Goal: Task Accomplishment & Management: Use online tool/utility

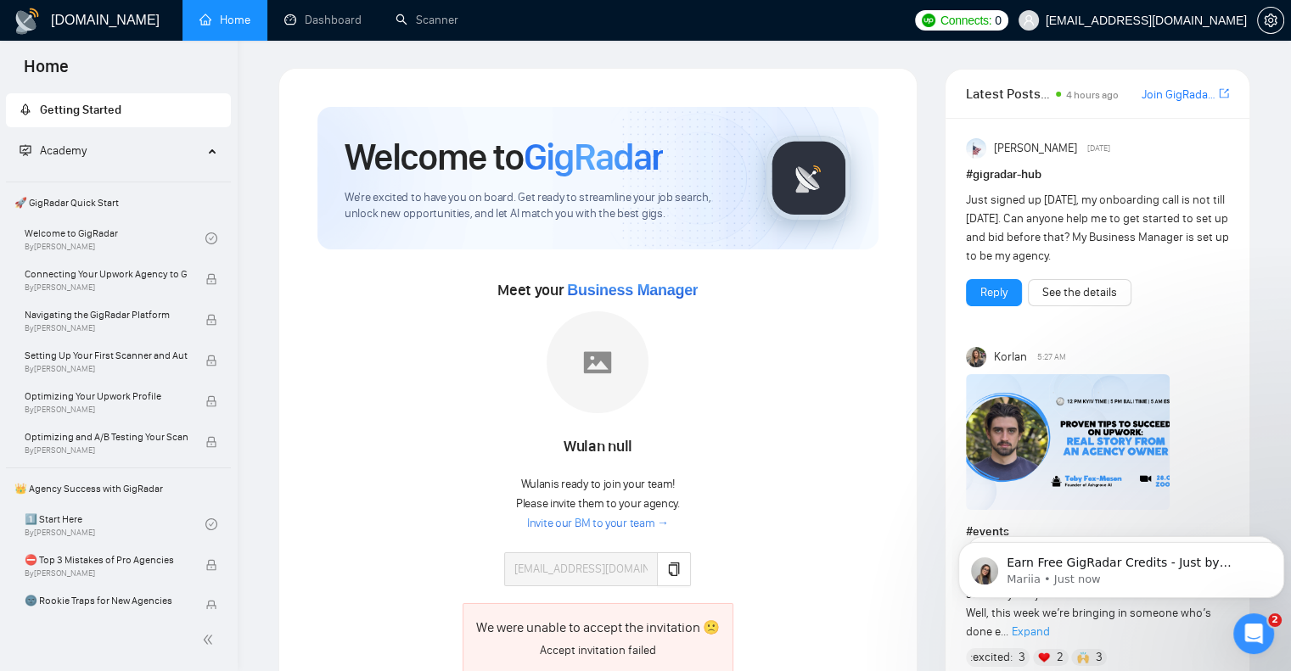
scroll to position [221, 0]
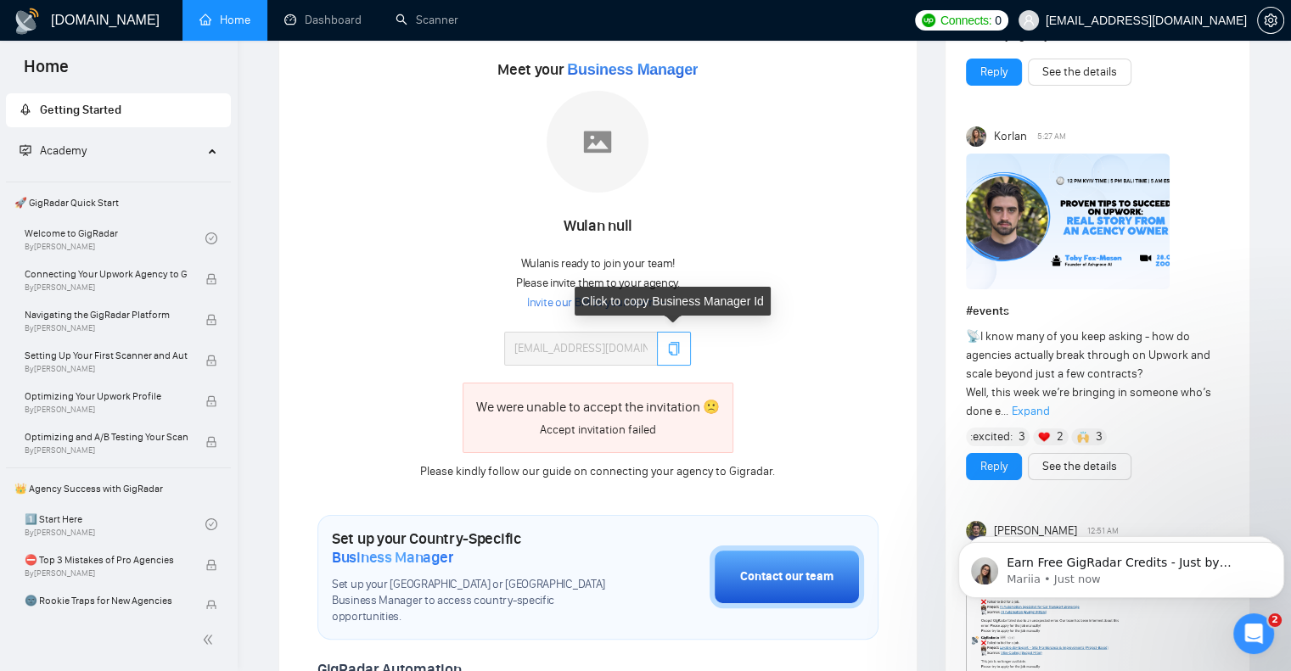
click at [671, 343] on icon "copy" at bounding box center [674, 349] width 14 height 14
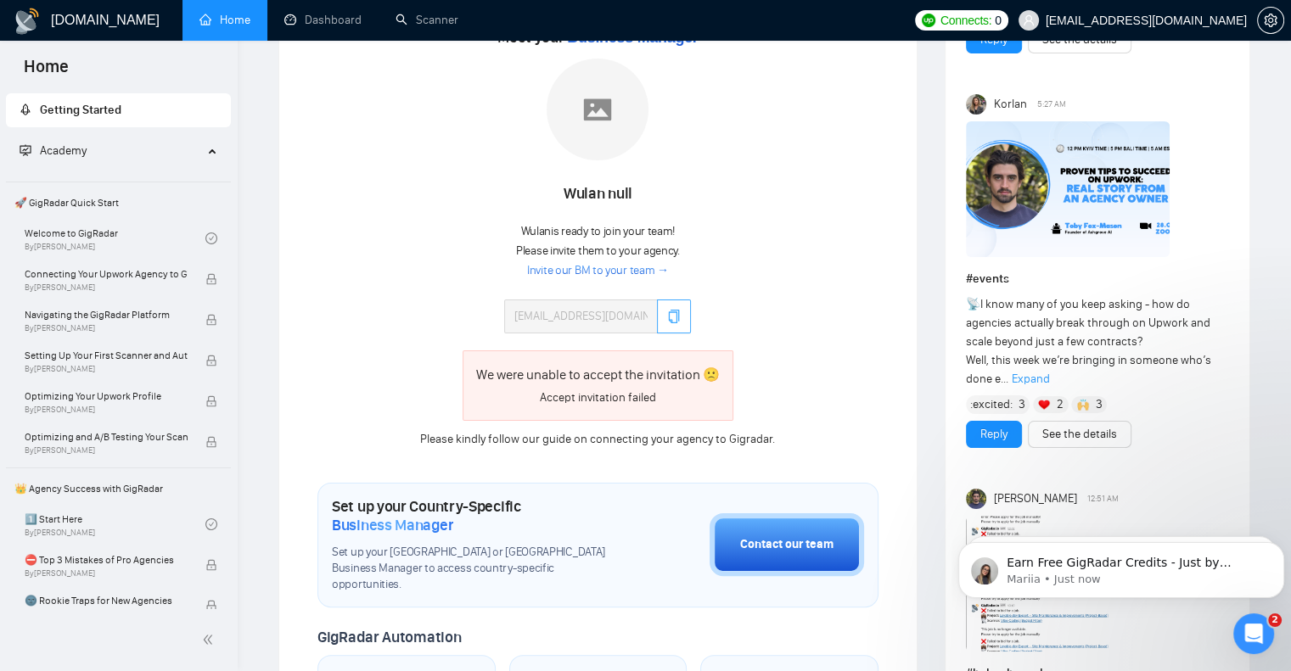
scroll to position [217, 0]
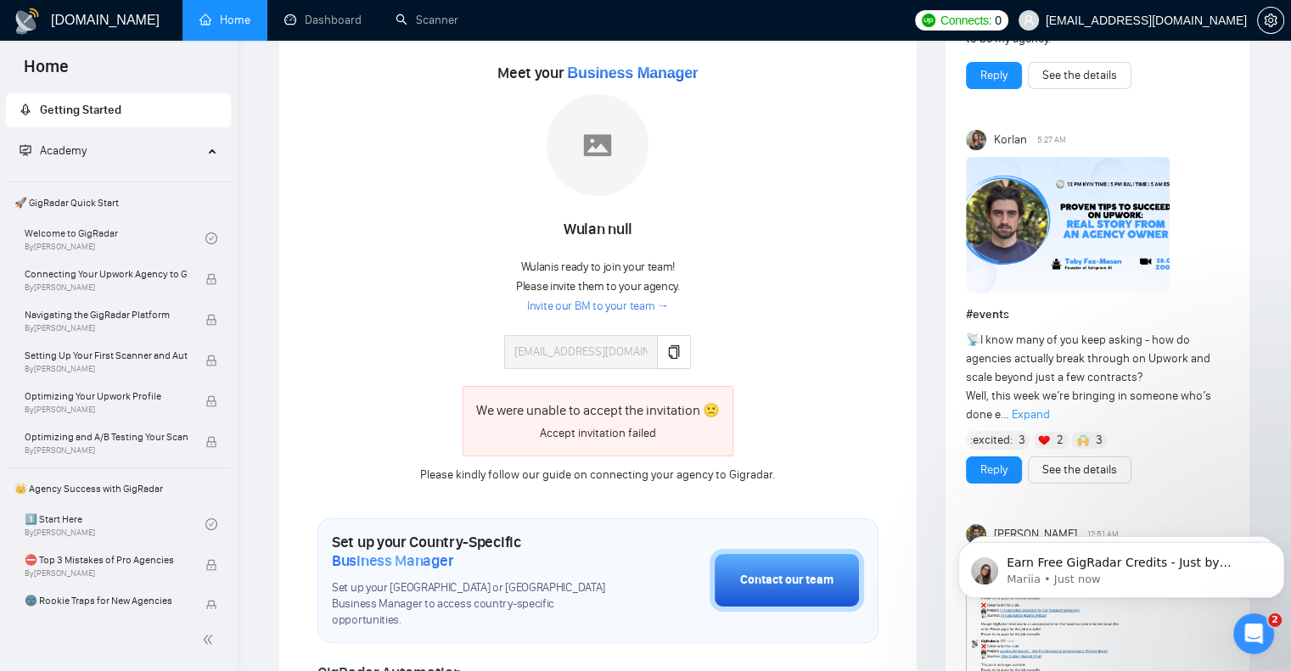
click at [579, 305] on link "Invite our BM to your team →" at bounding box center [598, 307] width 142 height 16
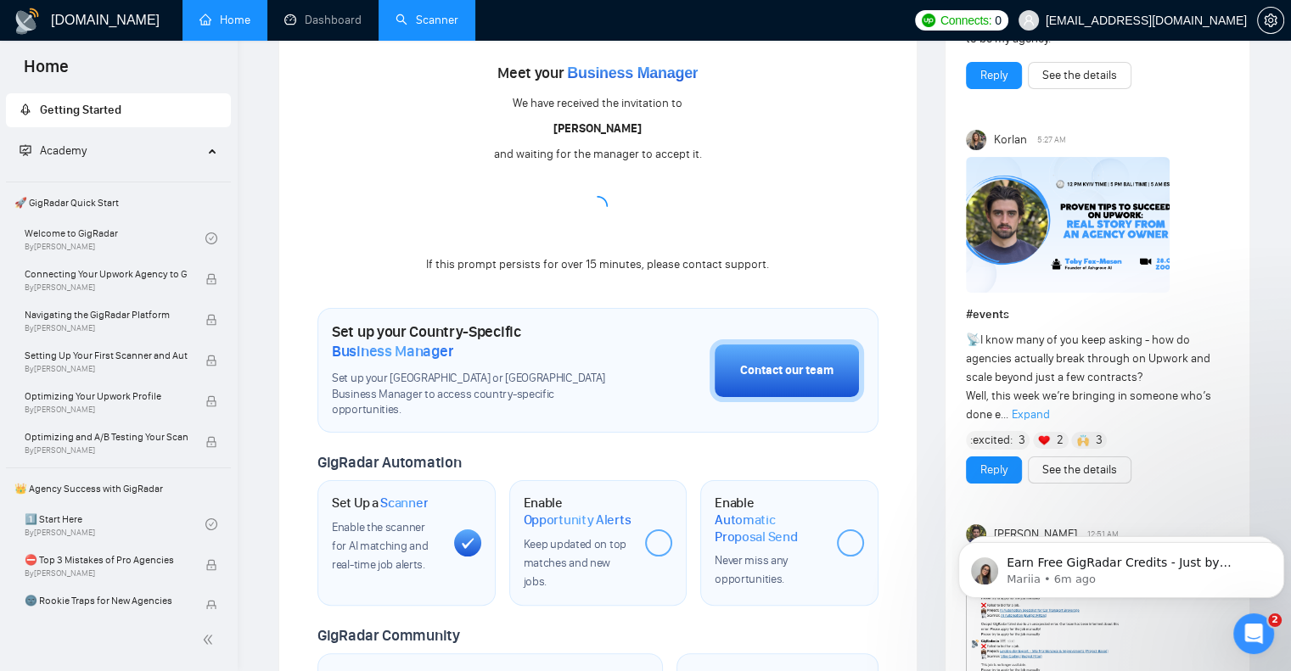
click at [430, 19] on link "Scanner" at bounding box center [426, 20] width 63 height 14
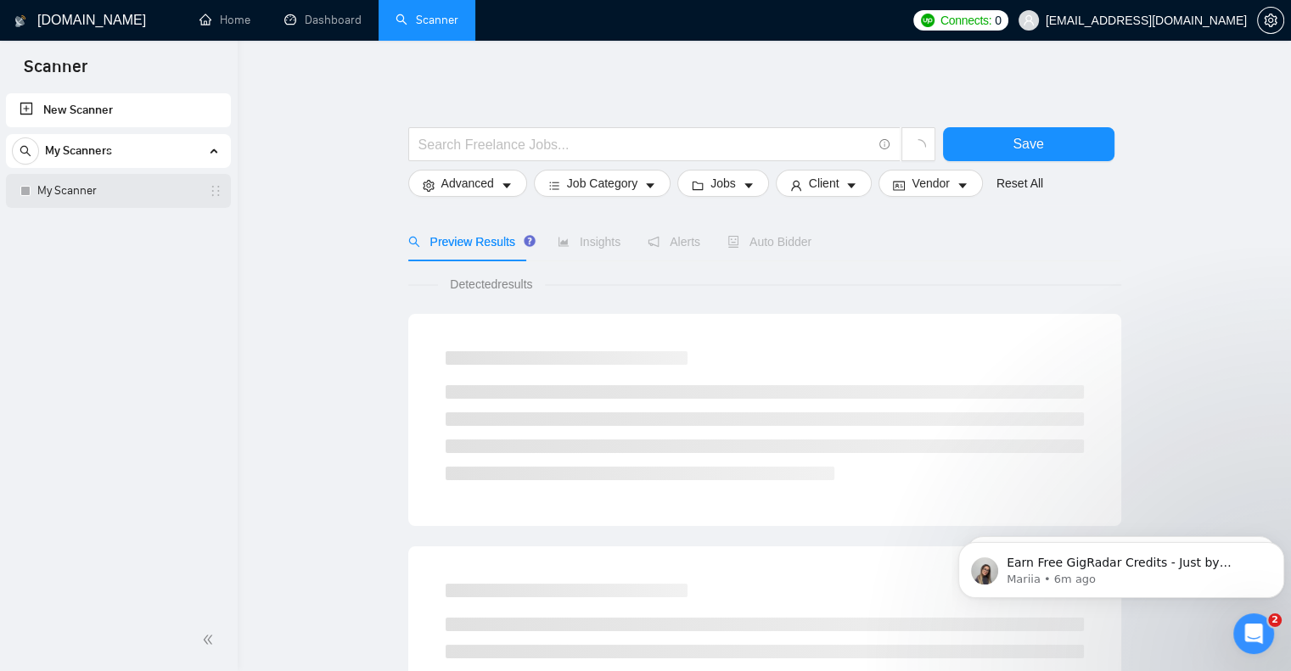
click at [76, 188] on link "My Scanner" at bounding box center [117, 191] width 161 height 34
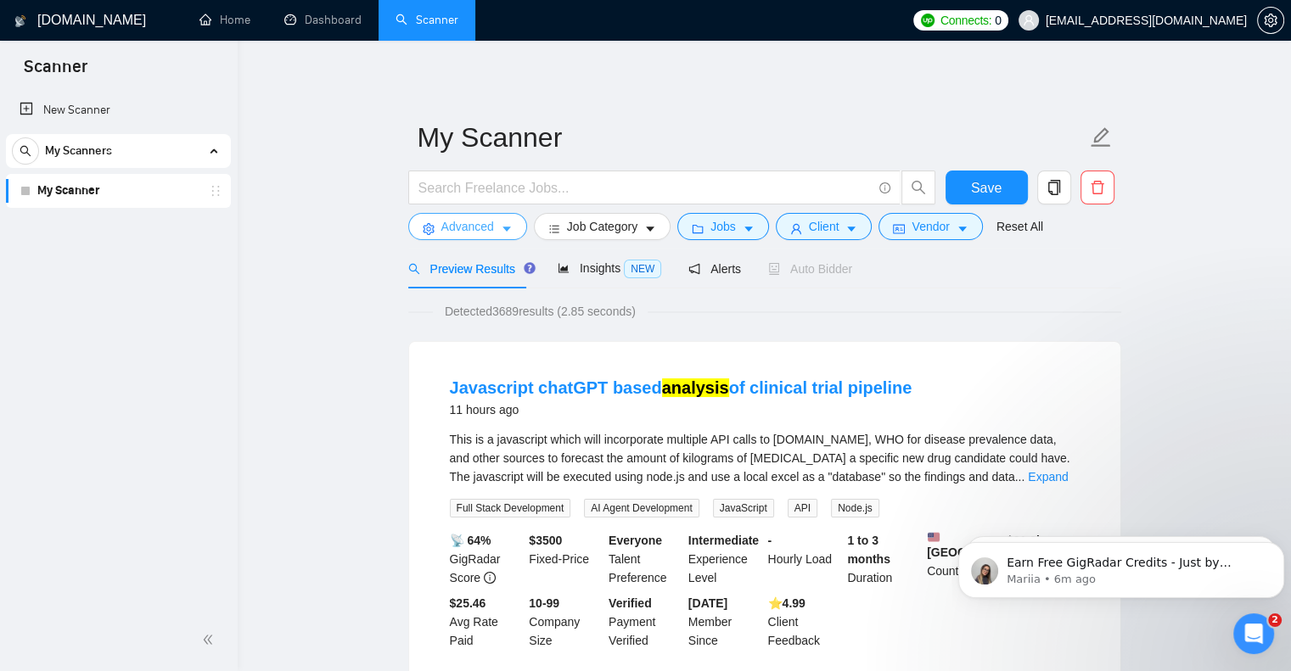
click at [501, 227] on icon "caret-down" at bounding box center [507, 229] width 12 height 12
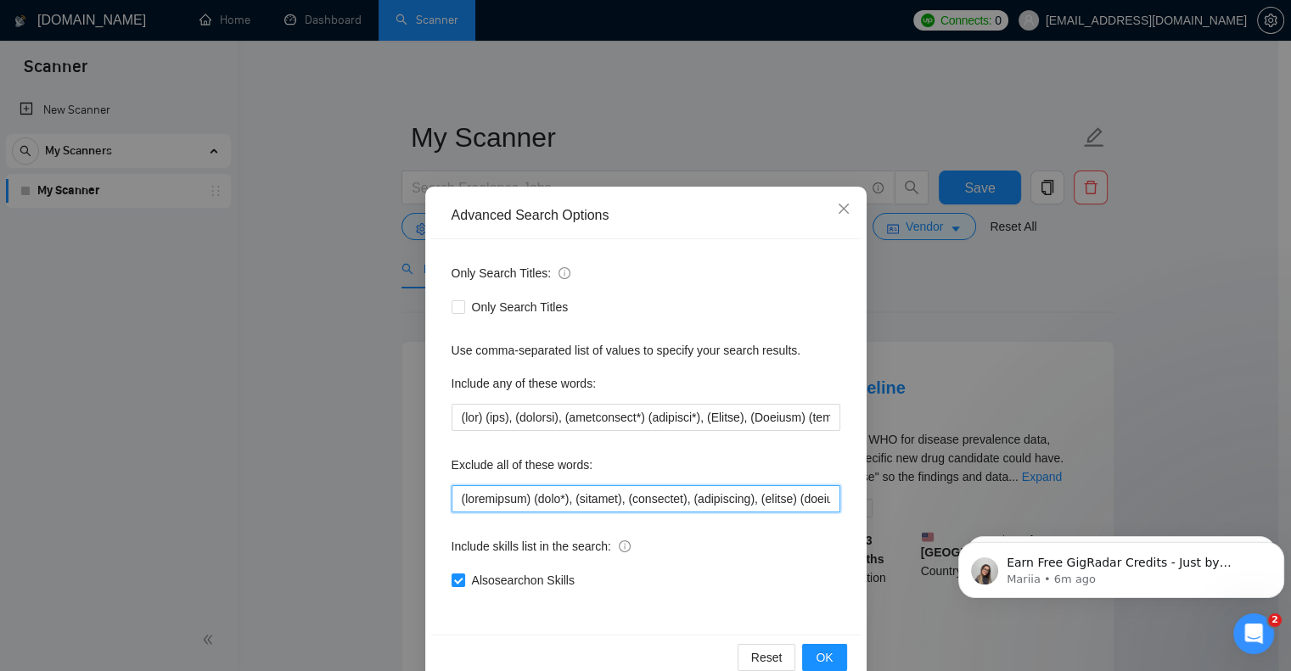
click at [451, 501] on input "text" at bounding box center [645, 498] width 389 height 27
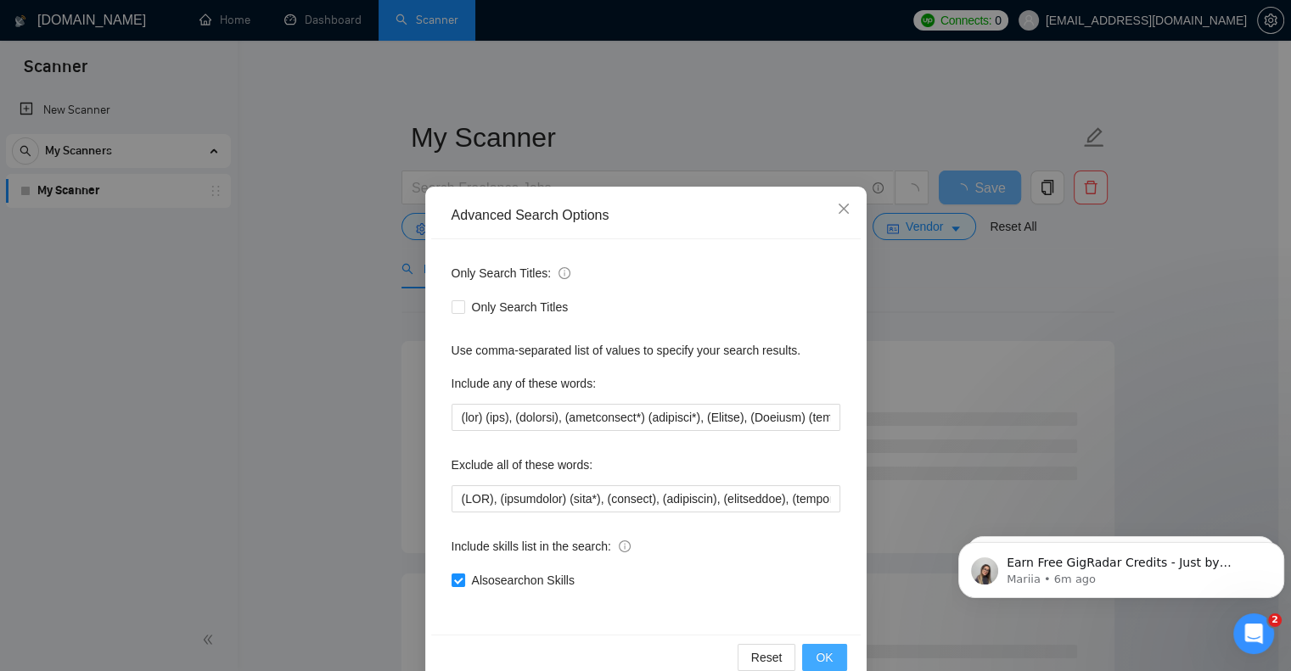
click at [828, 651] on button "OK" at bounding box center [824, 657] width 44 height 27
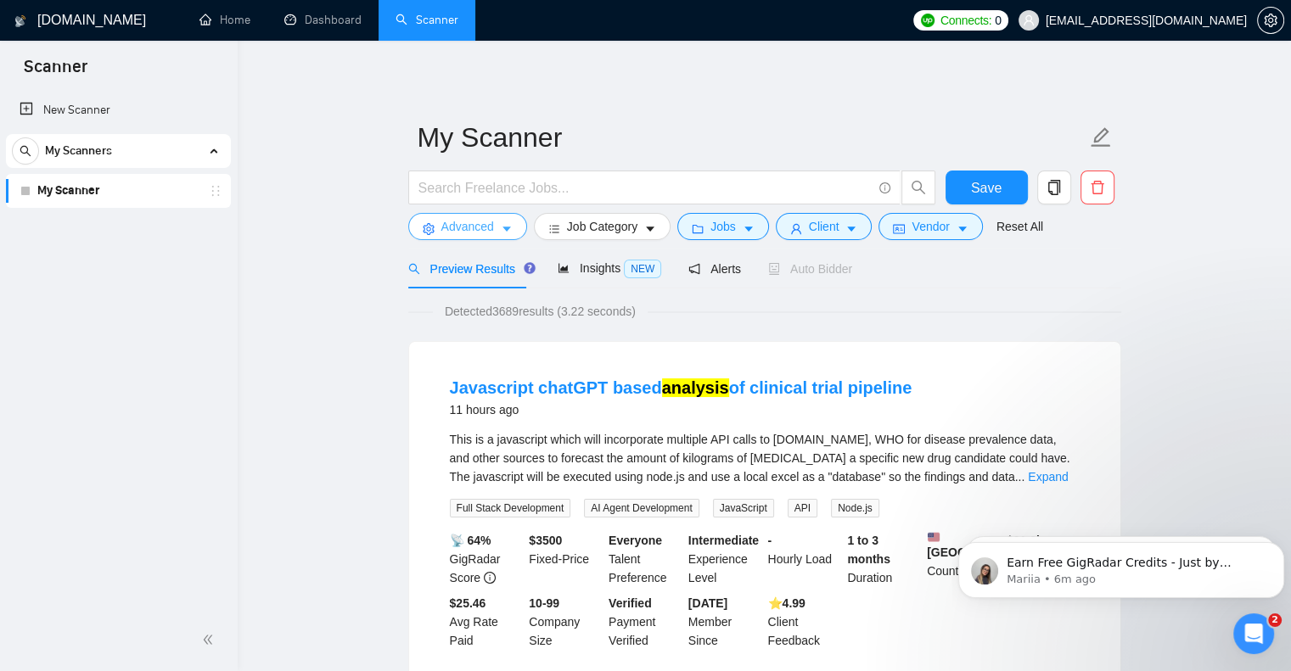
click at [509, 229] on icon "caret-down" at bounding box center [507, 229] width 12 height 12
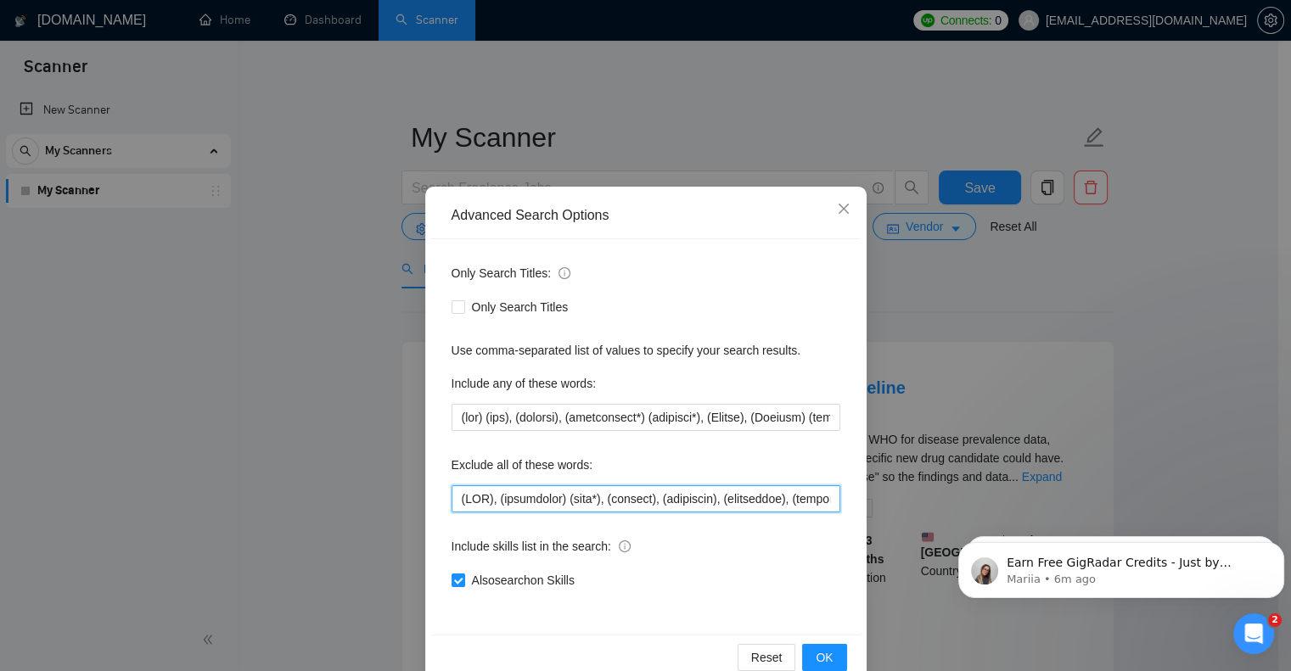
click at [451, 498] on input "text" at bounding box center [645, 498] width 389 height 27
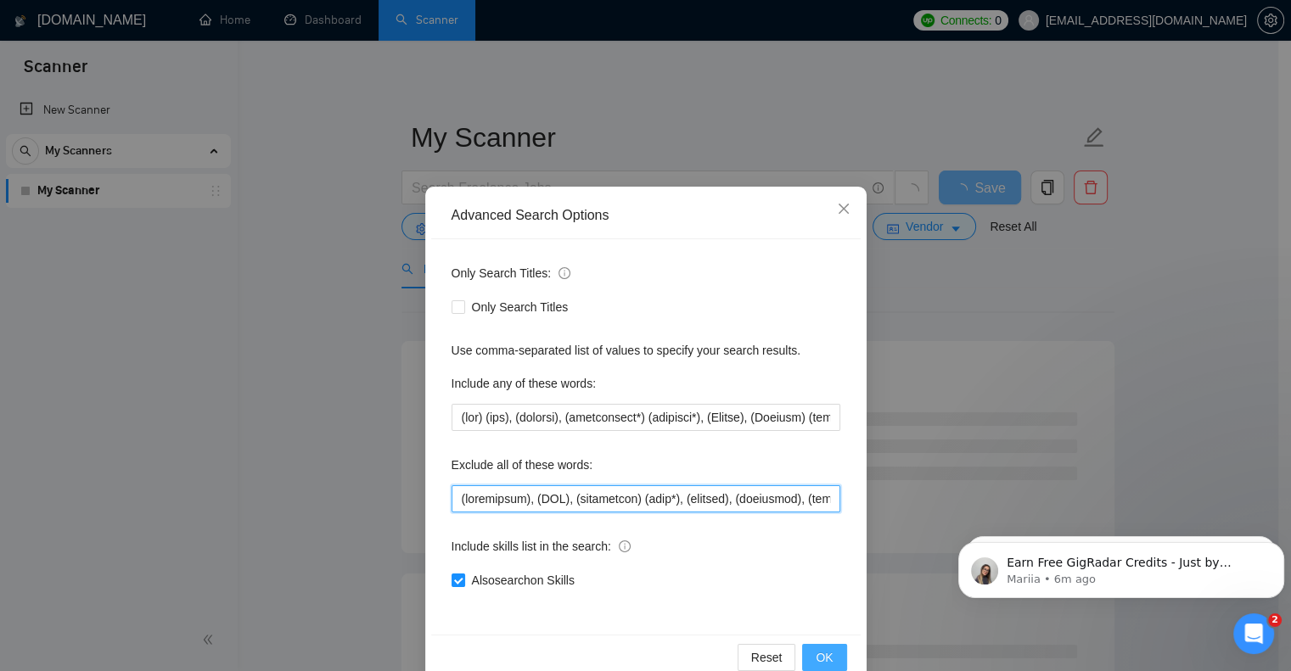
type input "(javascript), (VBA), (investment) (bank*), (klaviyo), (animation), (dispatcher)…"
click at [820, 660] on span "OK" at bounding box center [824, 657] width 17 height 19
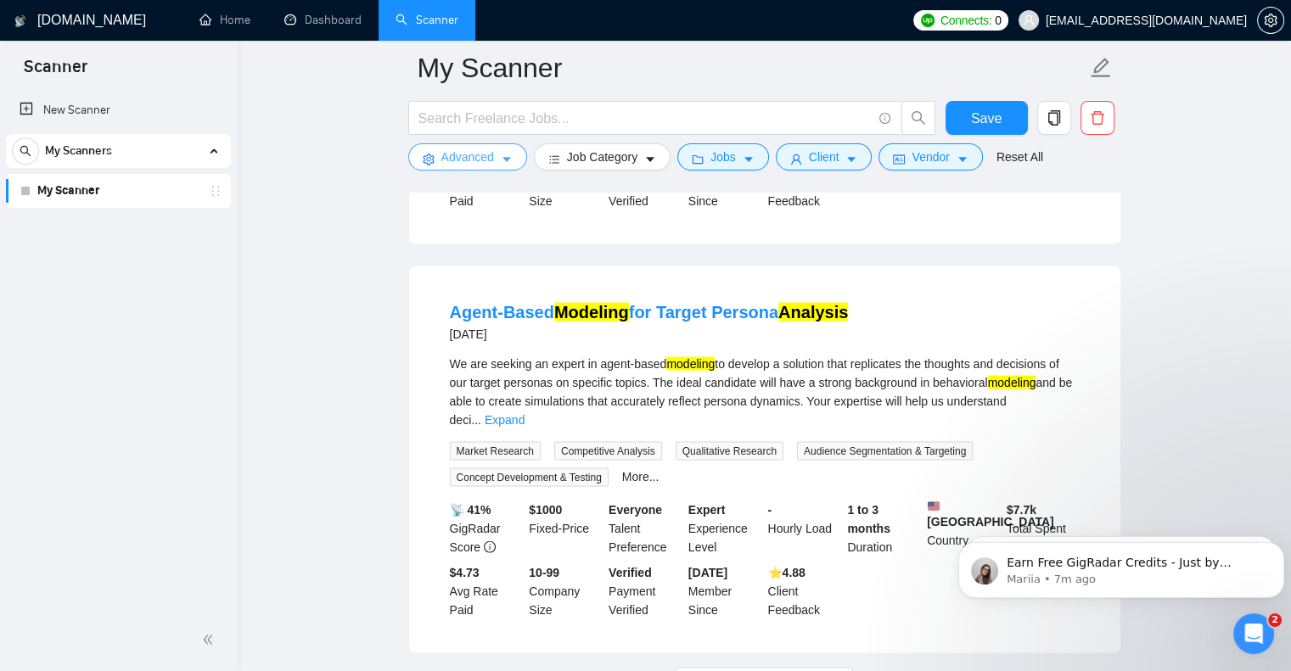
scroll to position [3631, 0]
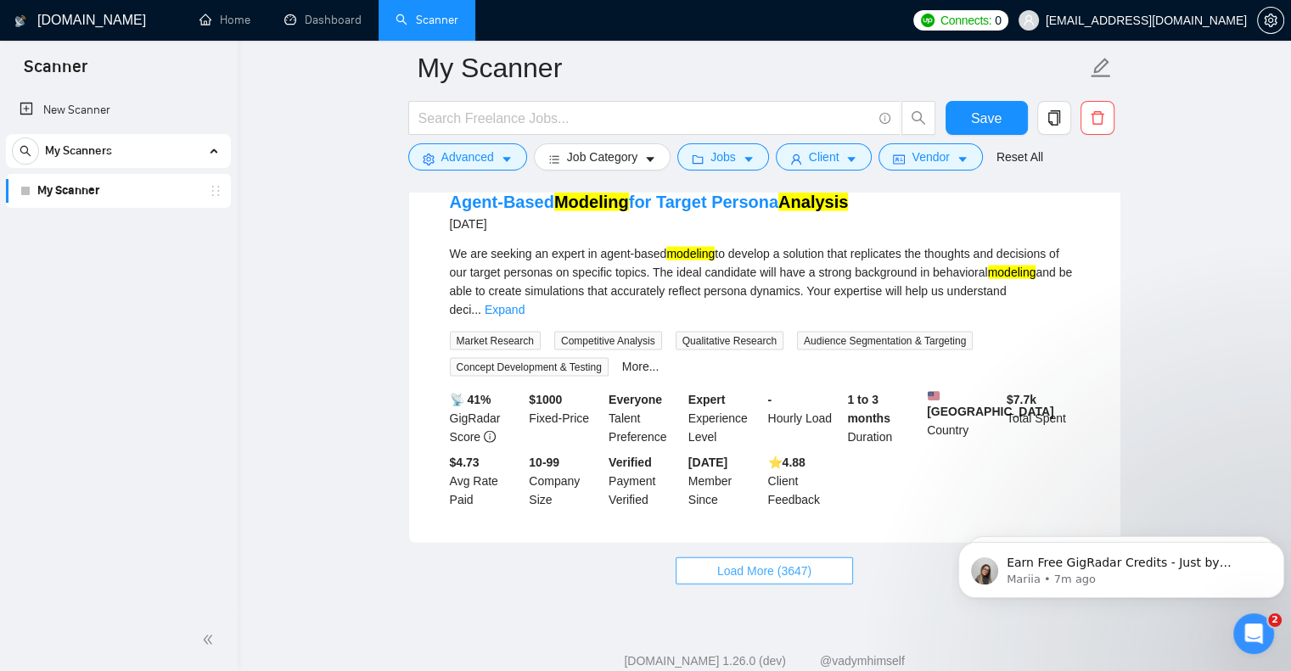
click at [796, 562] on span "Load More (3647)" at bounding box center [764, 571] width 94 height 19
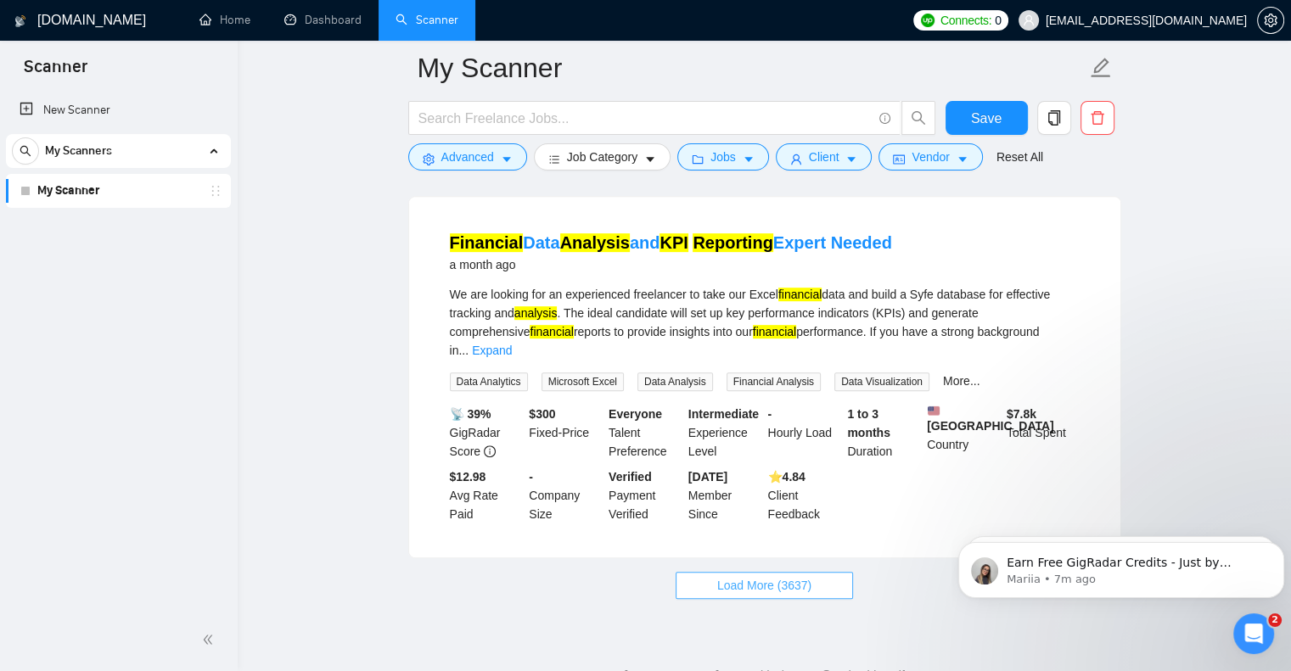
scroll to position [7351, 0]
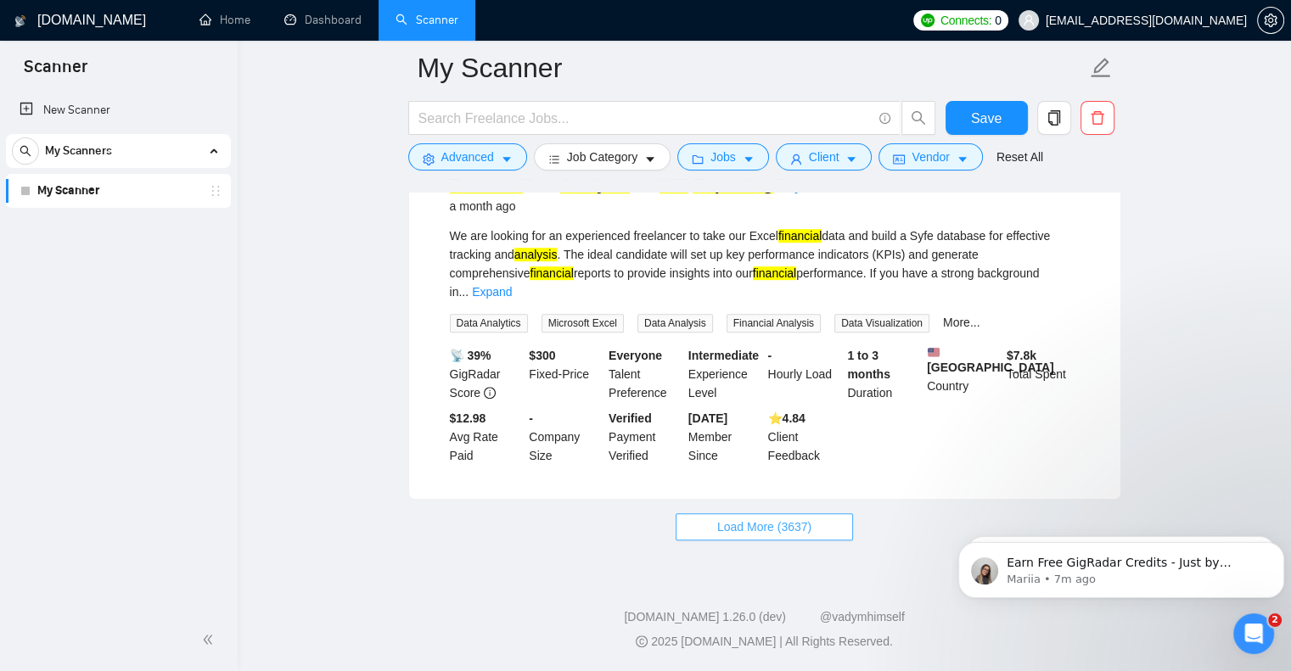
click at [726, 524] on span "Load More (3637)" at bounding box center [764, 527] width 94 height 19
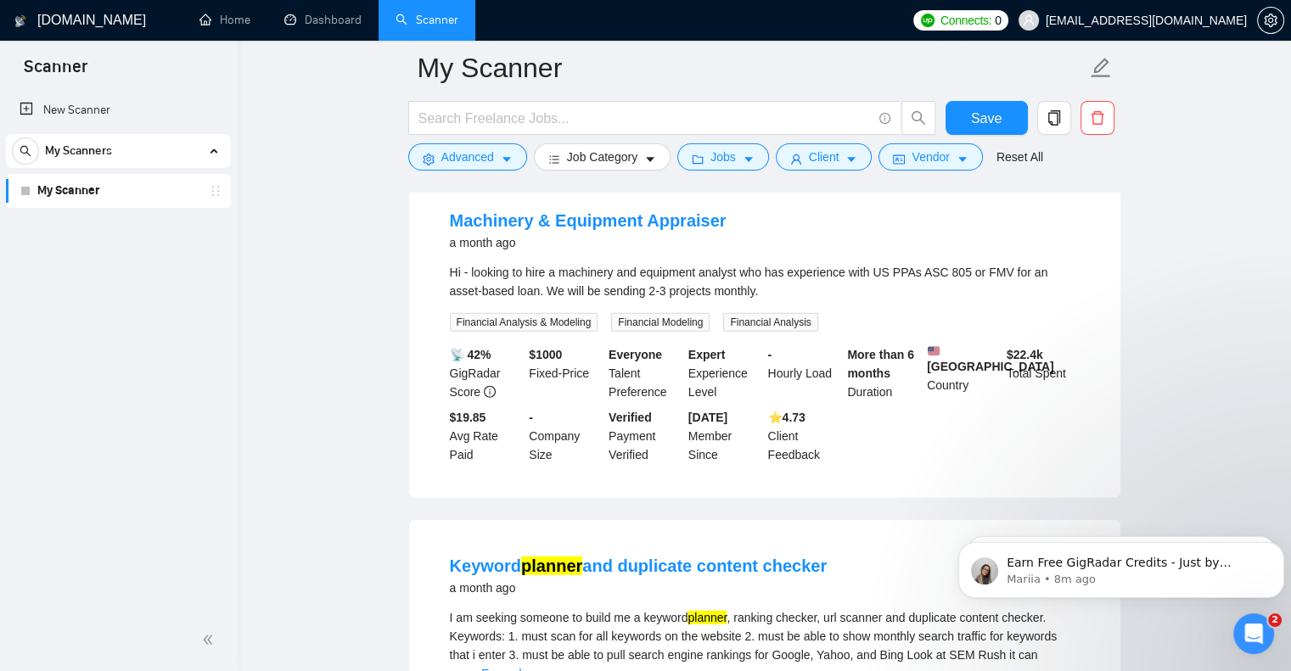
scroll to position [11114, 0]
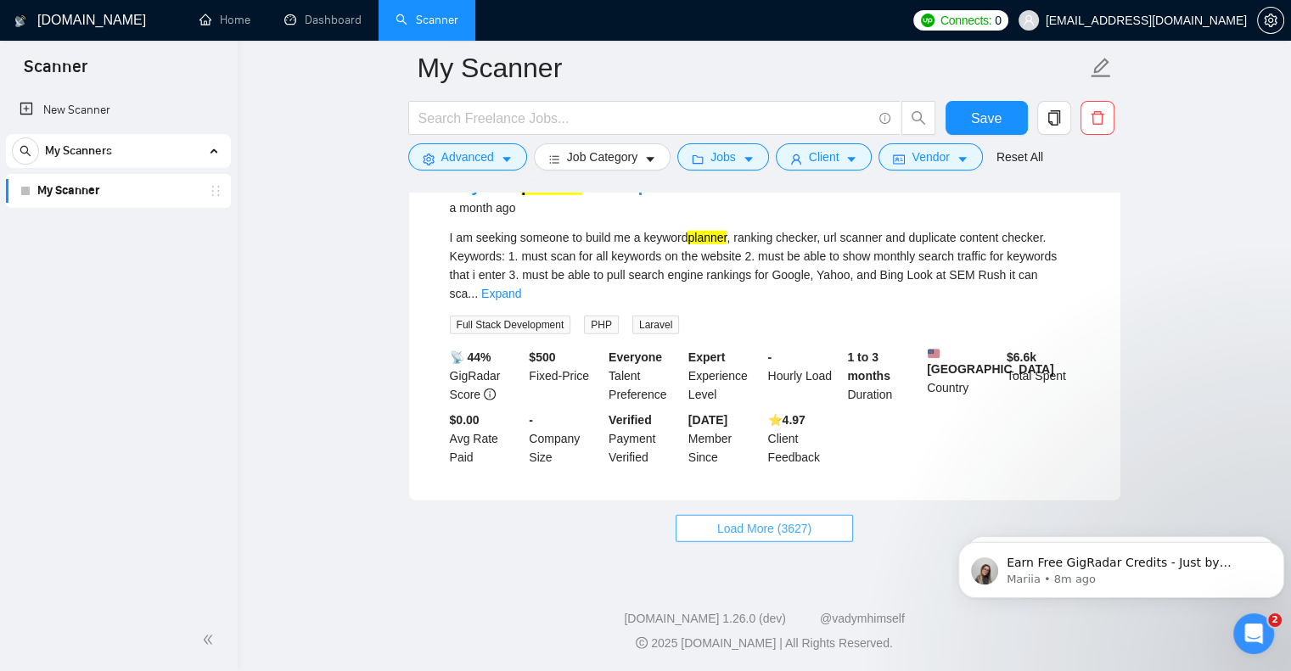
click at [733, 529] on span "Load More (3627)" at bounding box center [764, 528] width 94 height 19
